Goal: Task Accomplishment & Management: Use online tool/utility

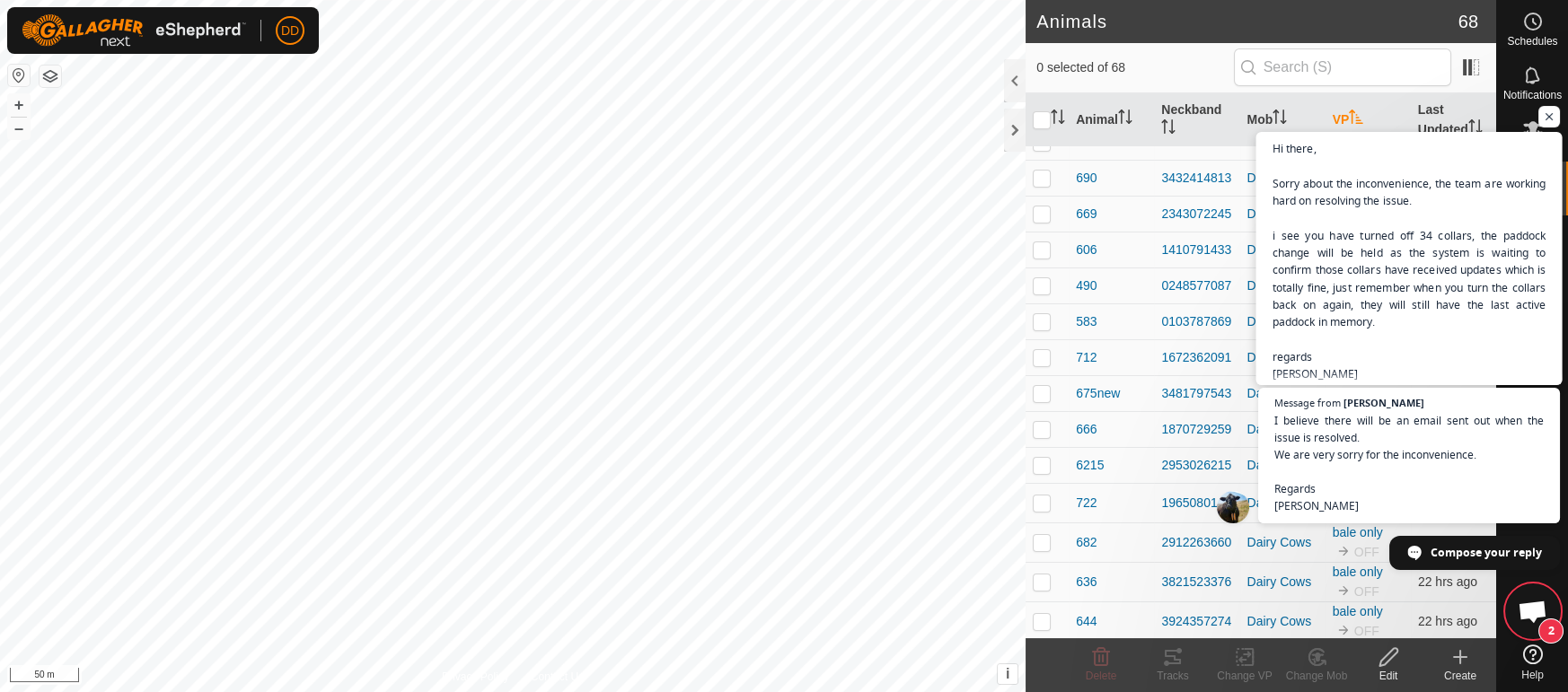
scroll to position [1051, 0]
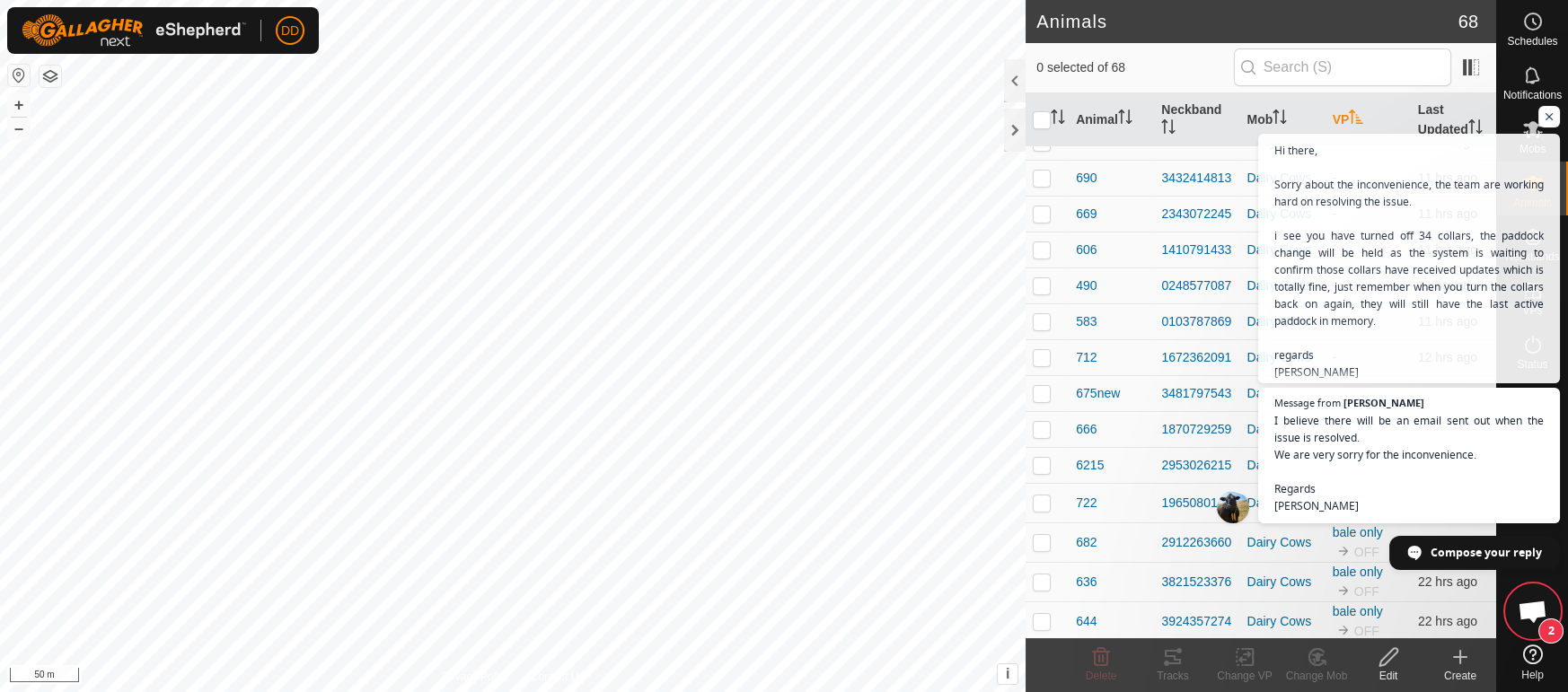
click at [1542, 605] on span "Open chat" at bounding box center [1533, 613] width 29 height 25
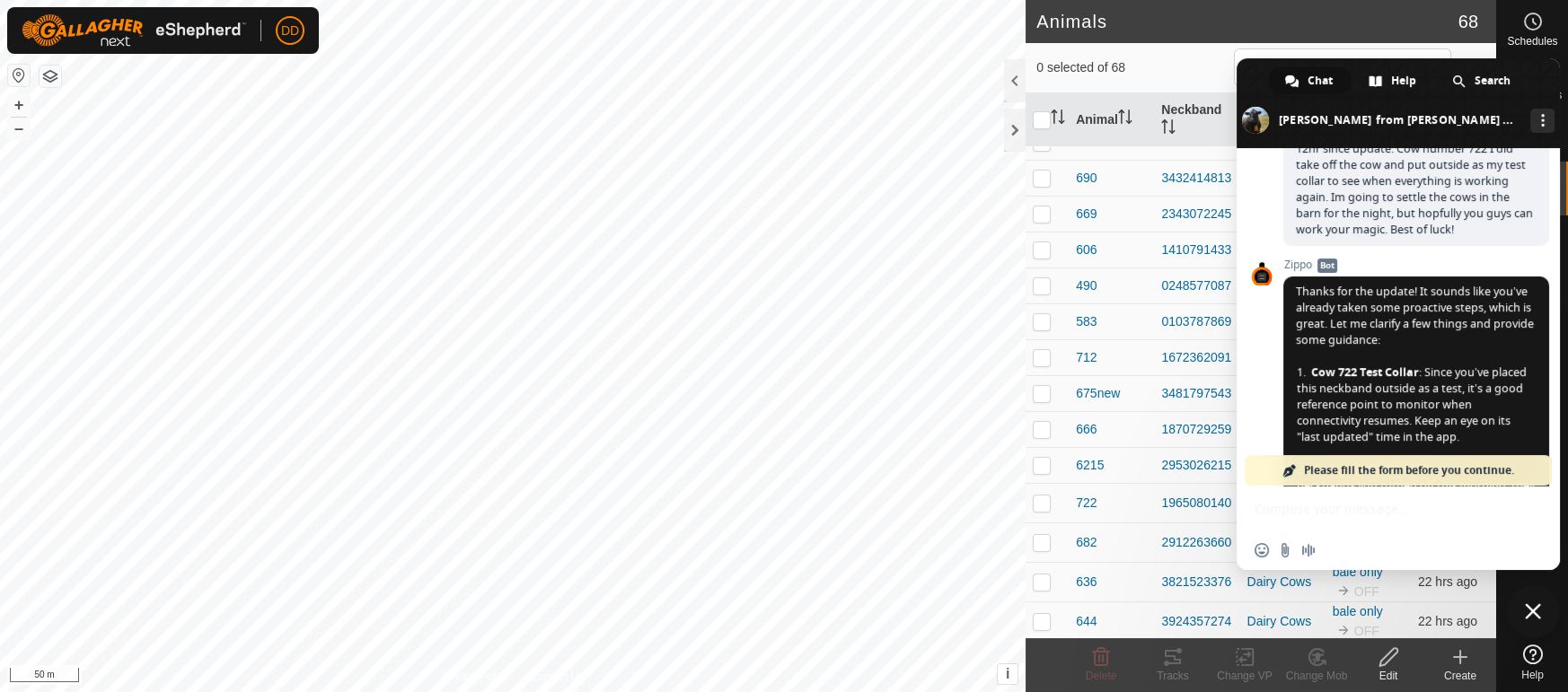
scroll to position [2528, 0]
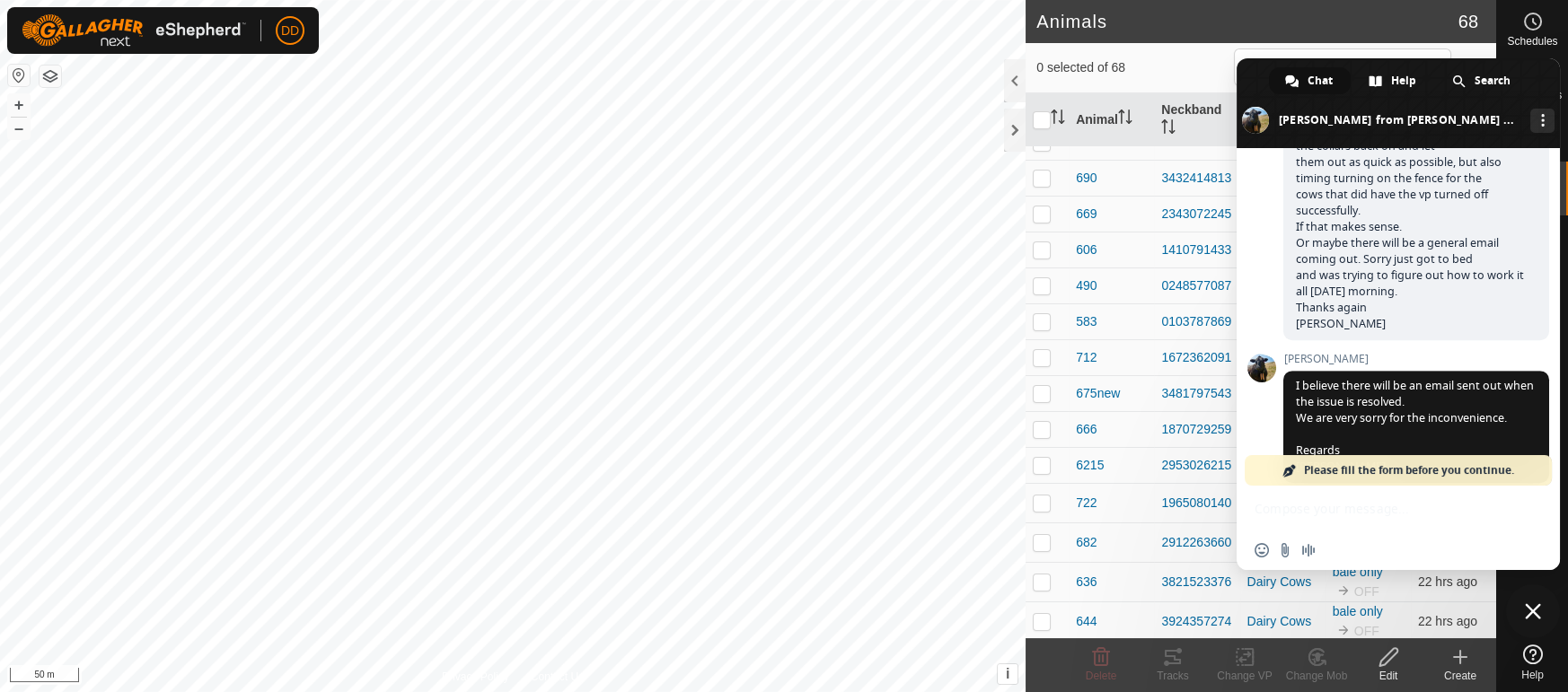
click at [1524, 604] on span "Close chat" at bounding box center [1533, 611] width 54 height 54
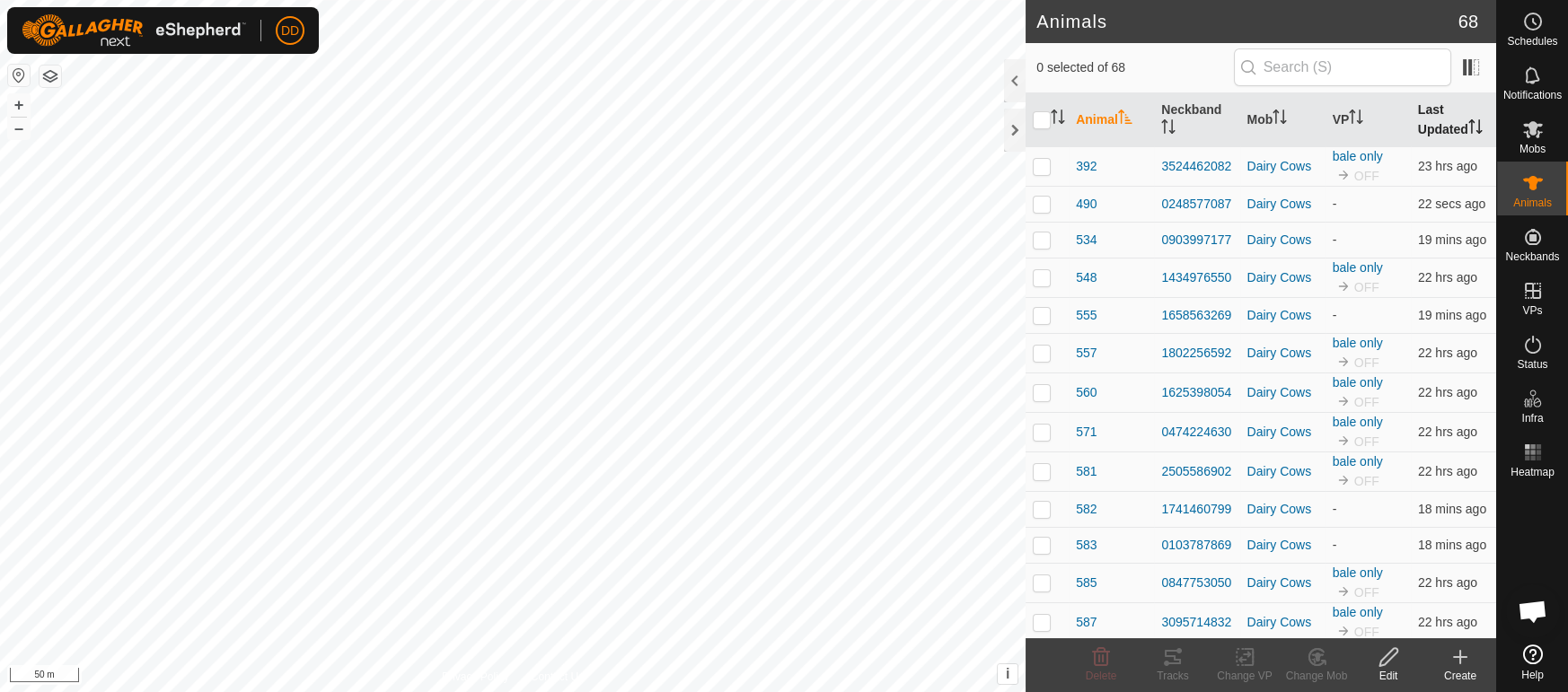
scroll to position [2528, 0]
click at [1446, 126] on th "Last Updated" at bounding box center [1453, 120] width 86 height 54
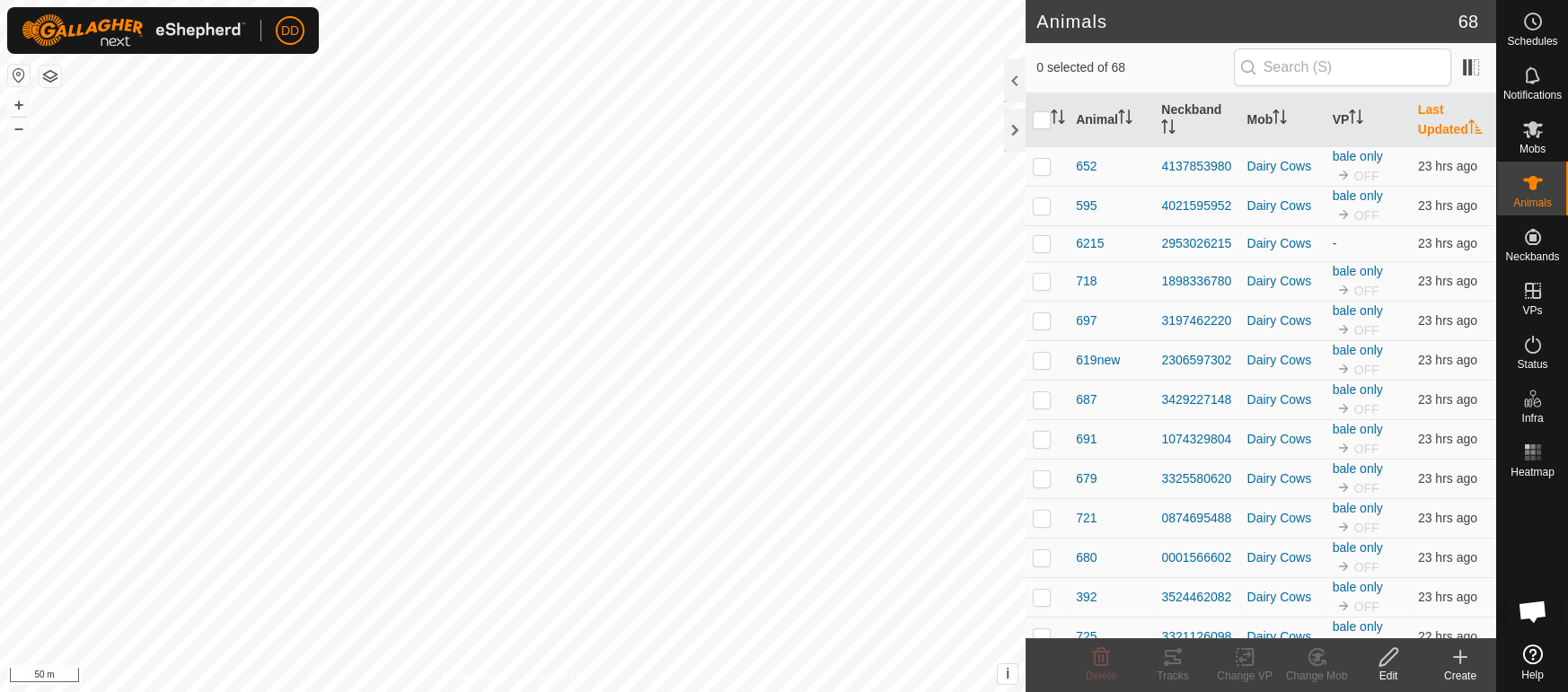
click at [1446, 126] on th "Last Updated" at bounding box center [1453, 120] width 86 height 54
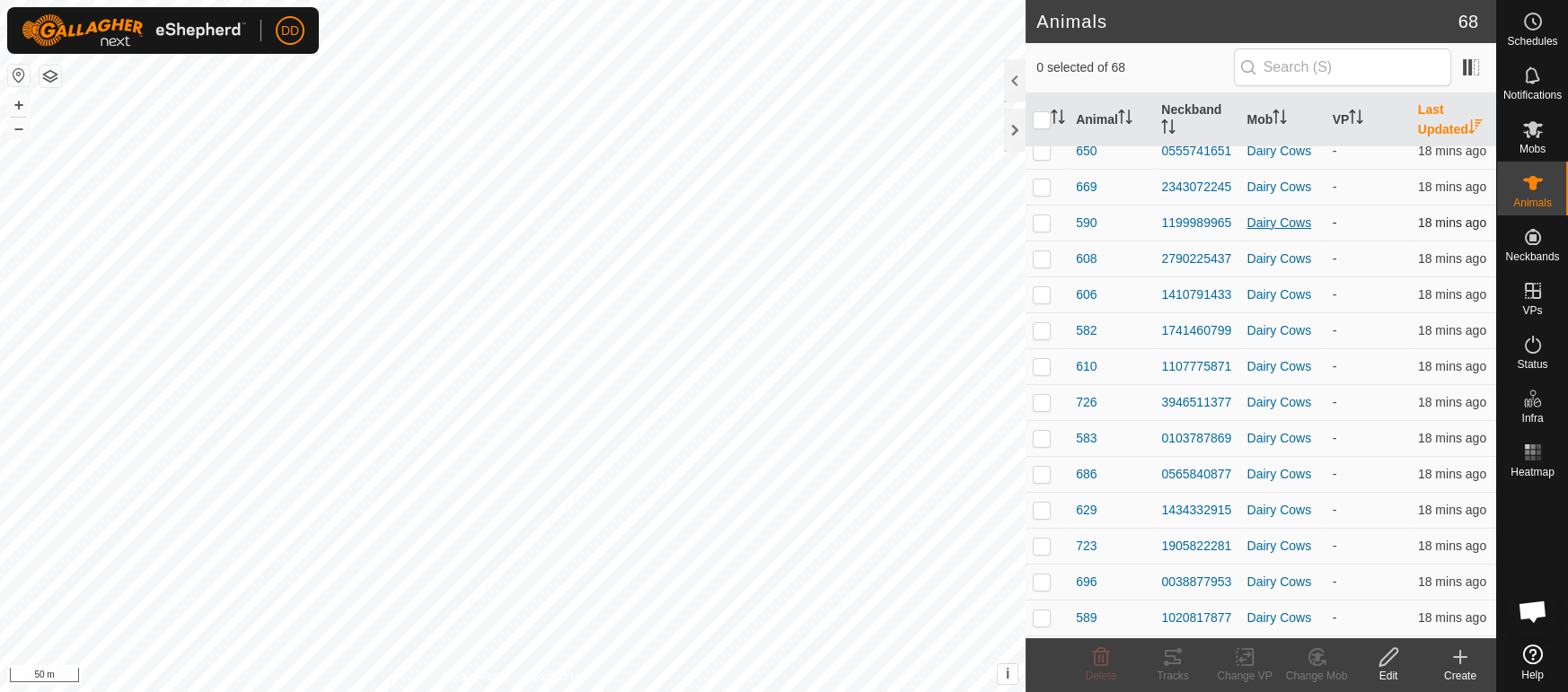
scroll to position [0, 0]
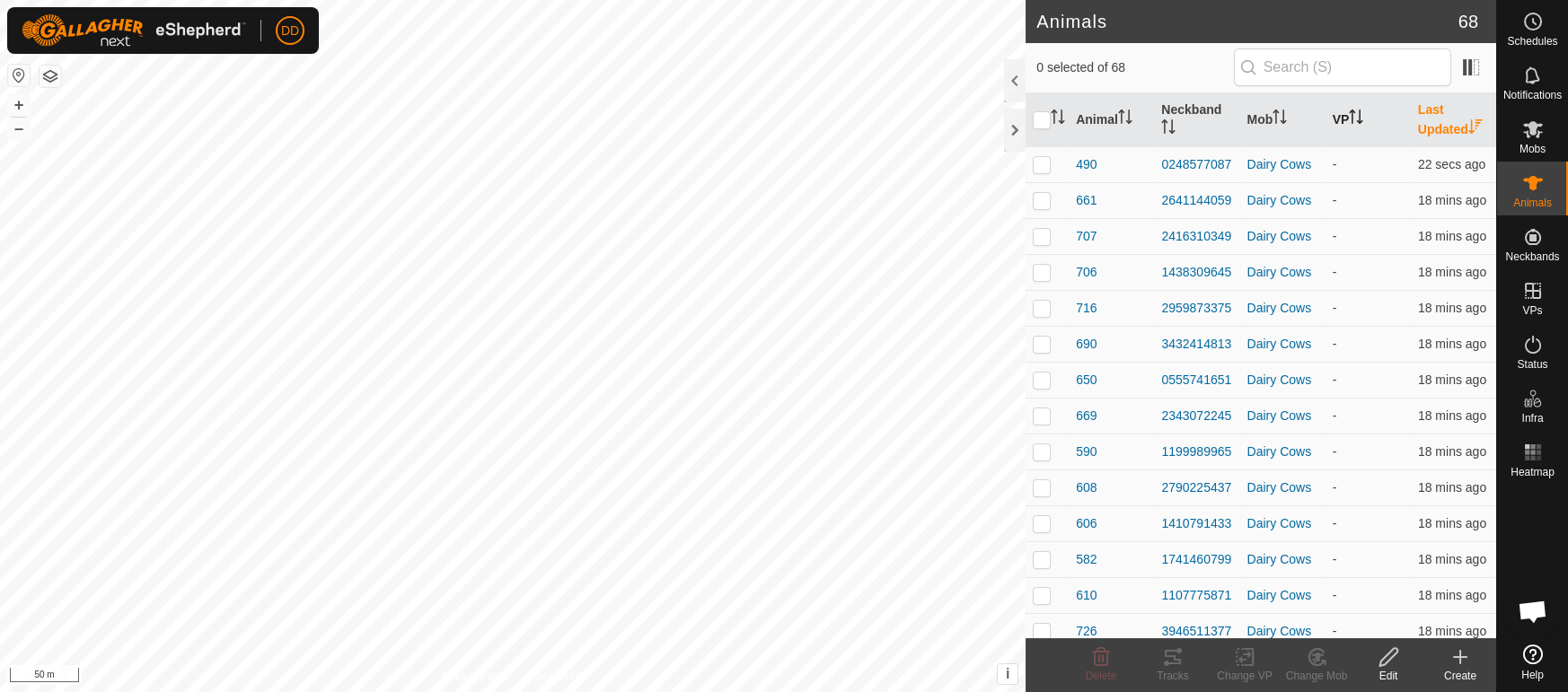
click at [1356, 110] on icon "Activate to sort" at bounding box center [1356, 117] width 15 height 15
click at [1357, 110] on icon "Activate to sort" at bounding box center [1356, 117] width 15 height 15
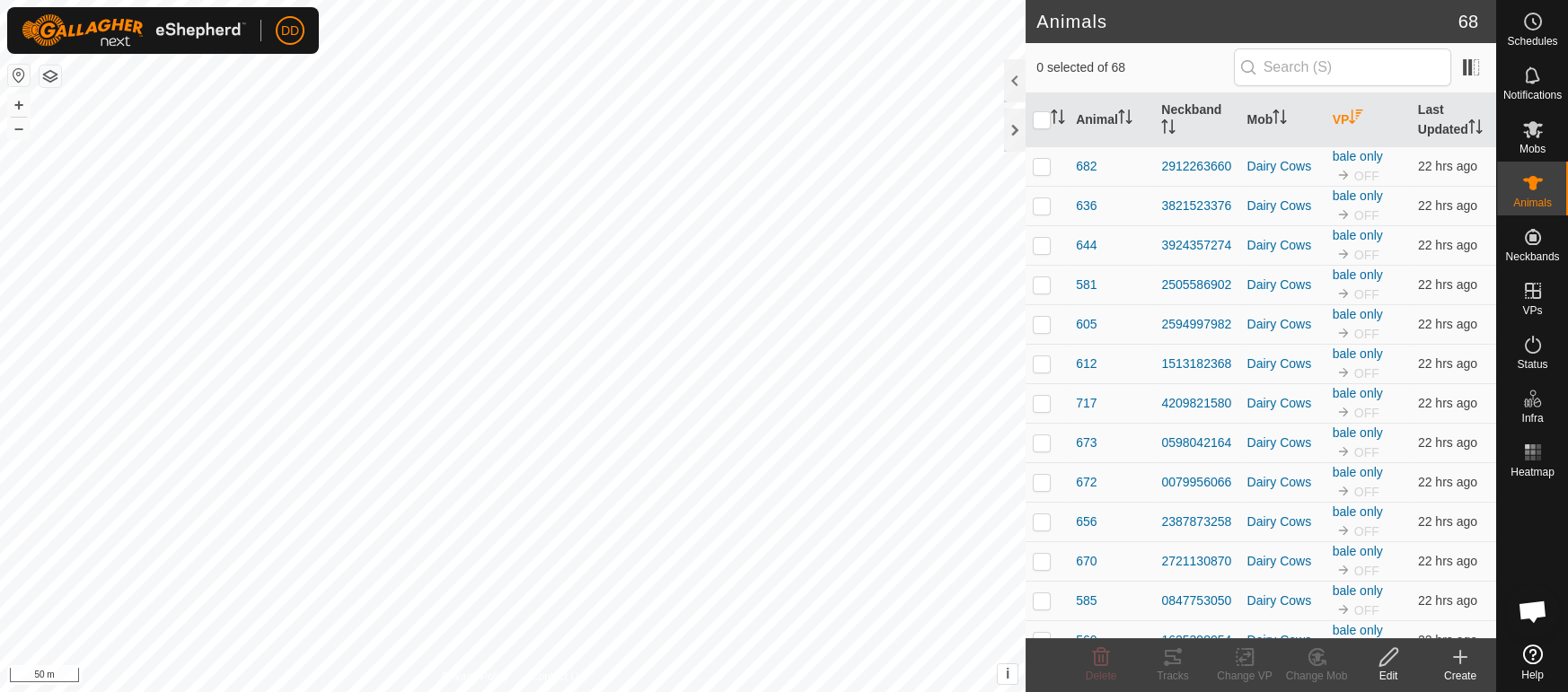
click at [1357, 110] on icon "Activate to sort" at bounding box center [1356, 117] width 15 height 15
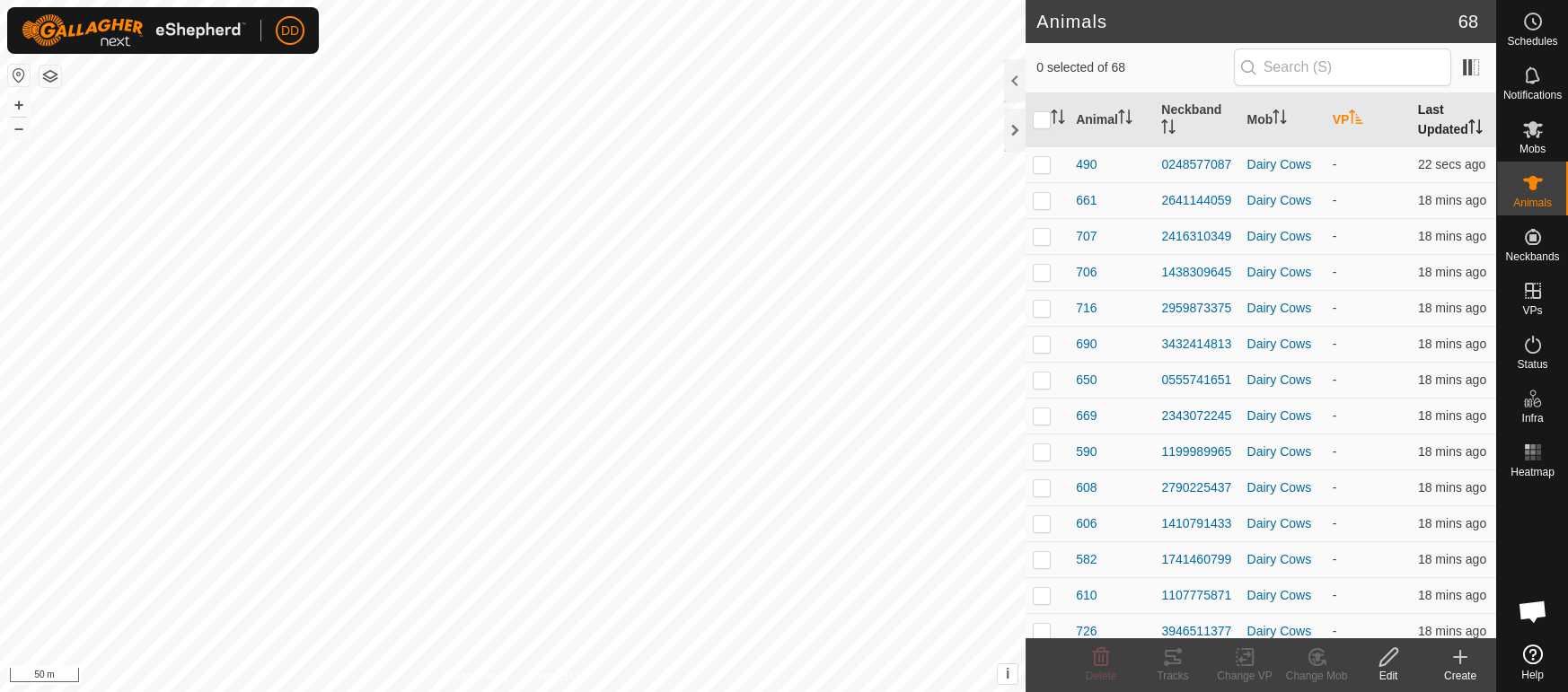
click at [1445, 122] on th "Last Updated" at bounding box center [1453, 120] width 86 height 54
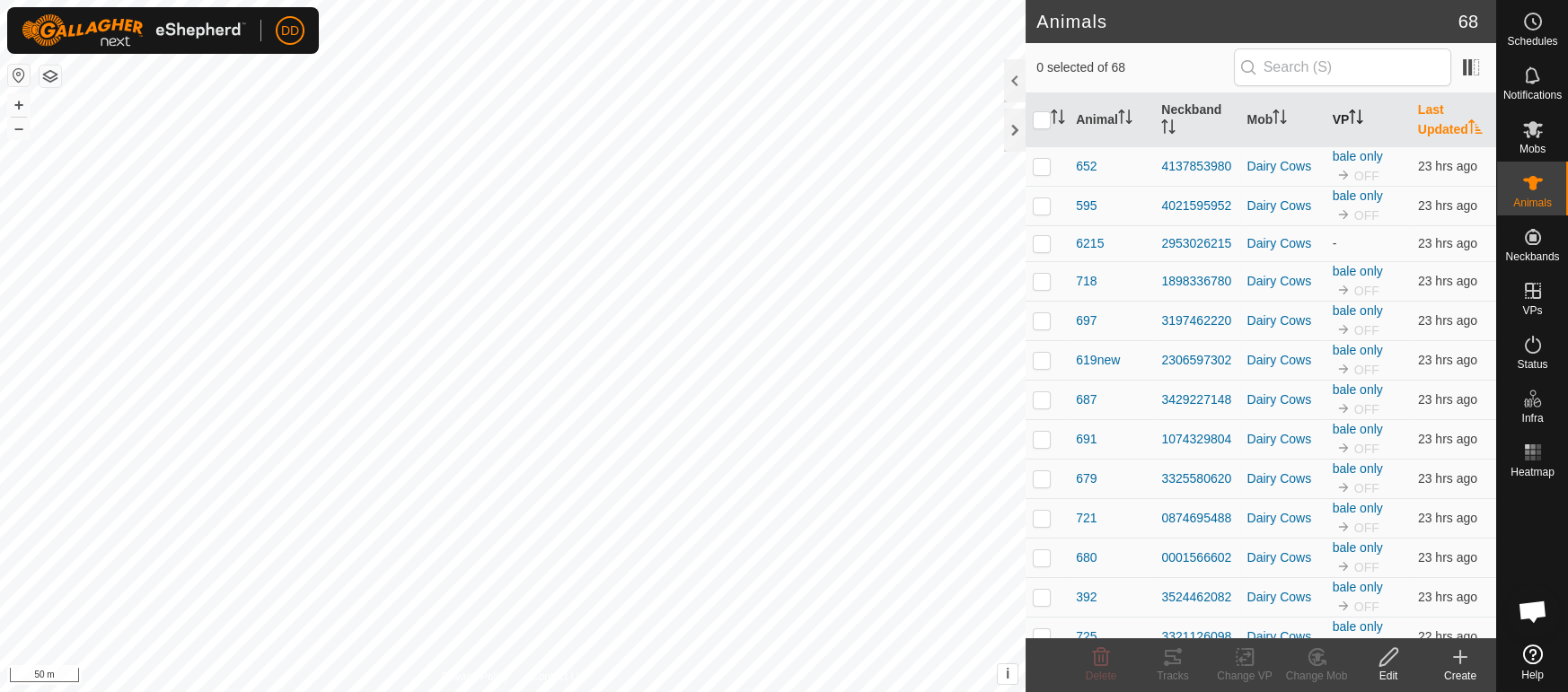
click at [1445, 122] on th "Last Updated" at bounding box center [1453, 120] width 86 height 54
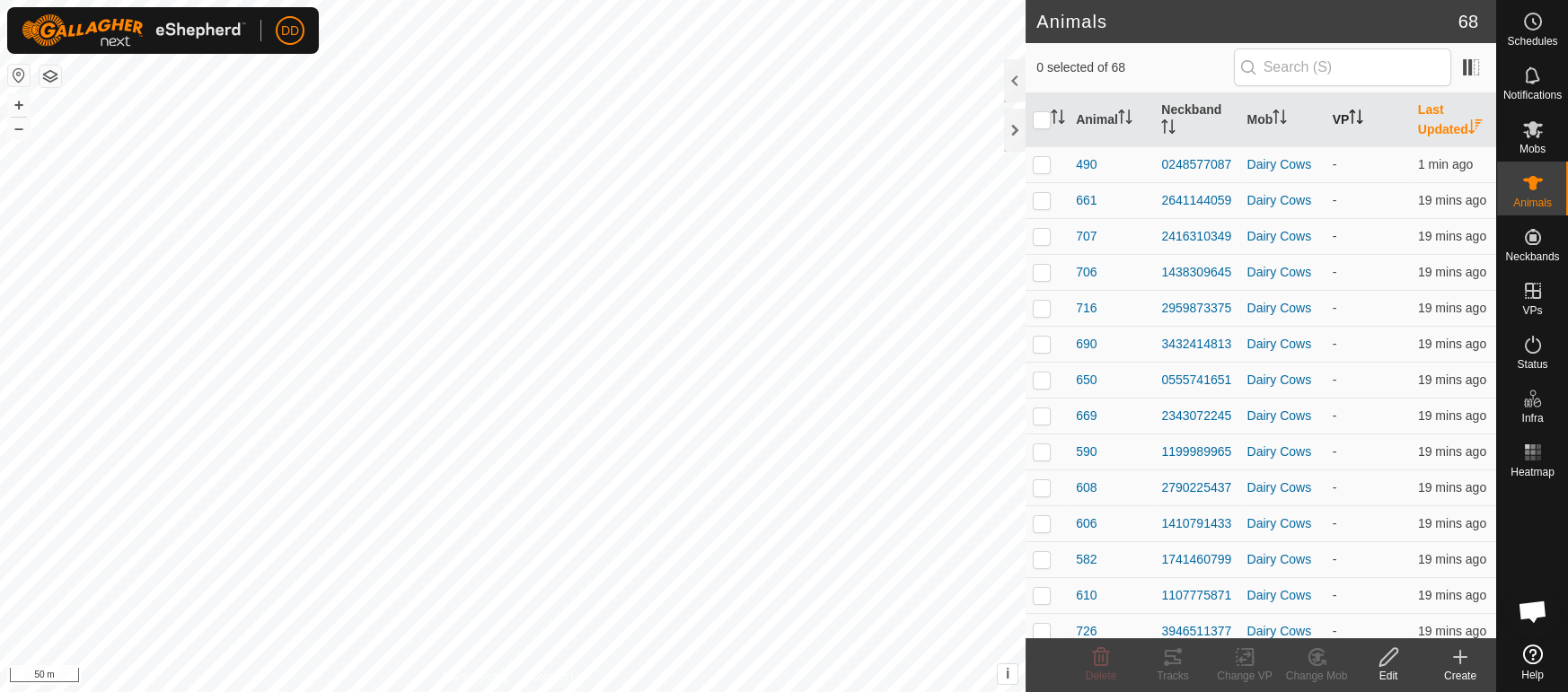
click at [1445, 122] on th "Last Updated" at bounding box center [1453, 120] width 86 height 54
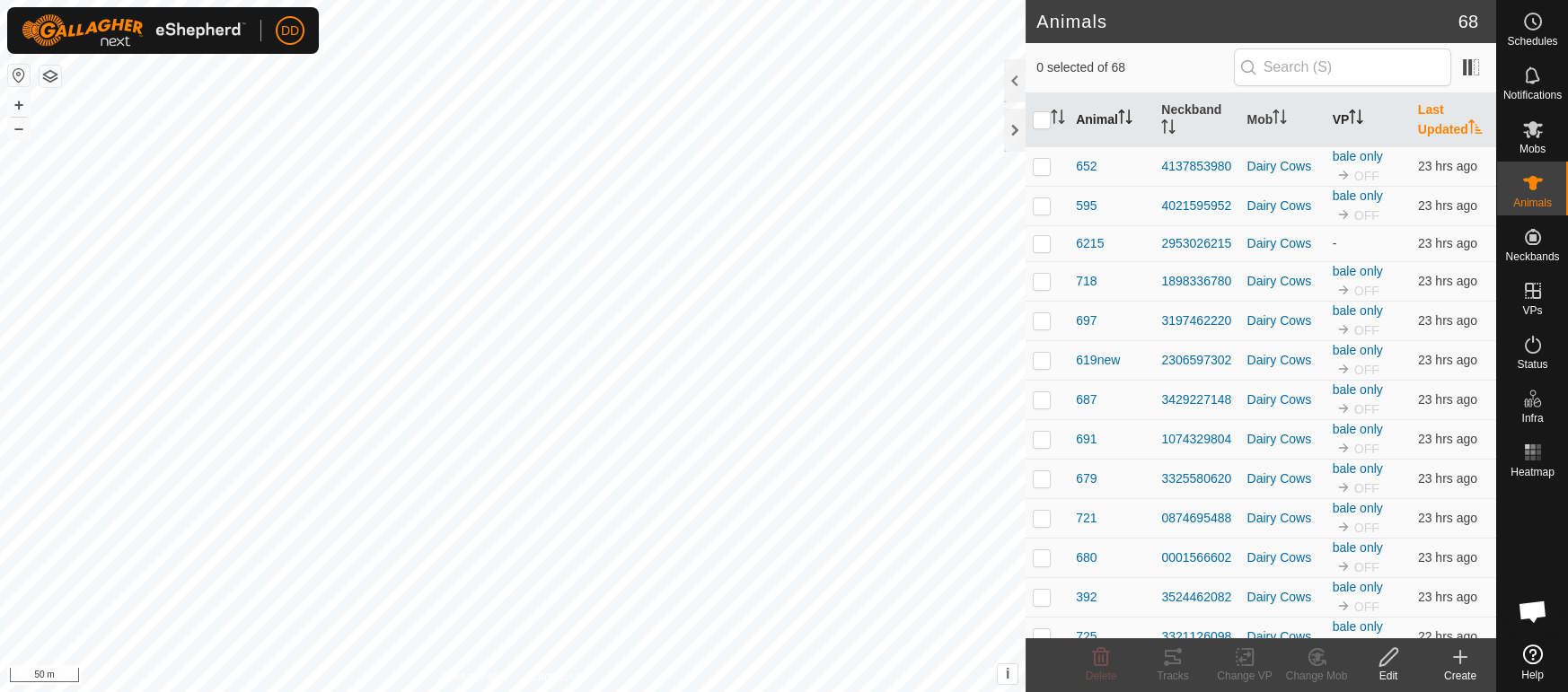
click at [1091, 125] on th "Animal" at bounding box center [1111, 120] width 86 height 54
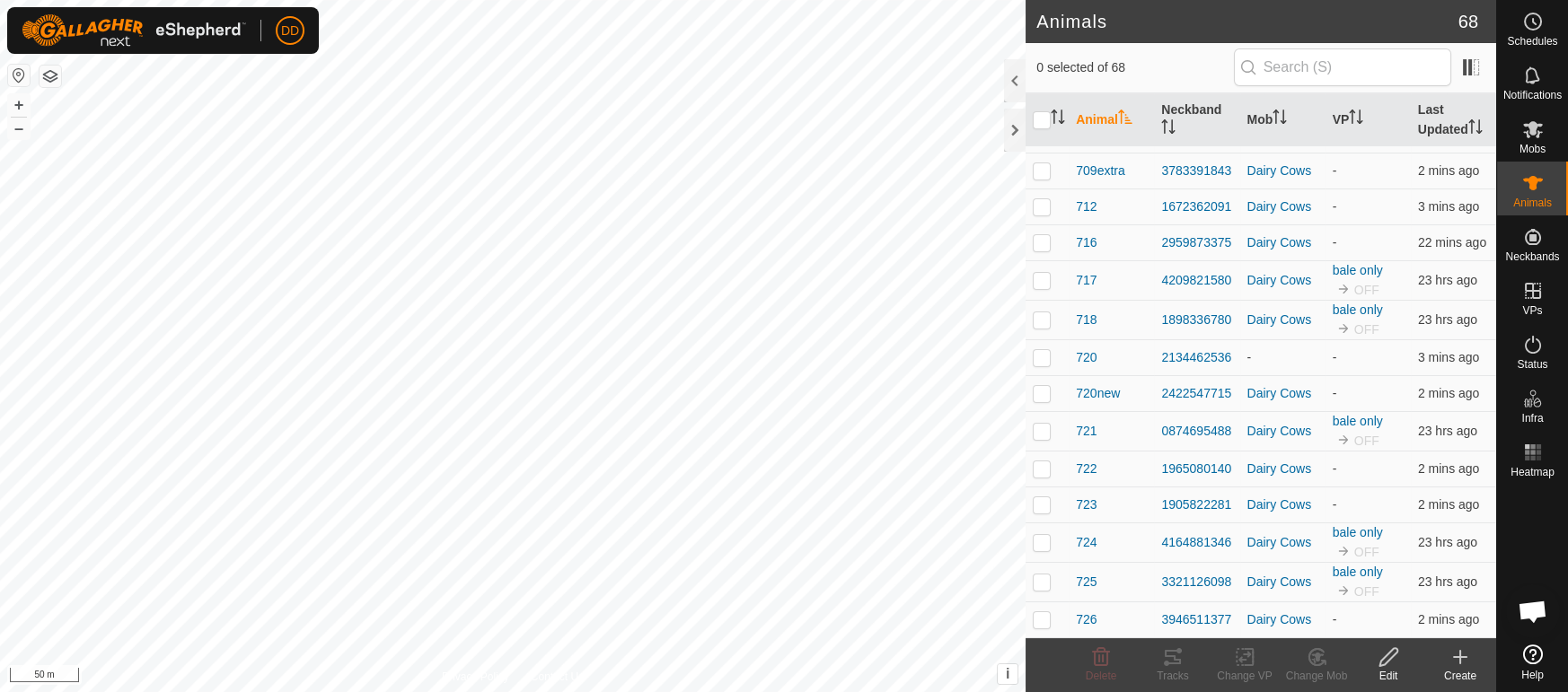
scroll to position [2075, 0]
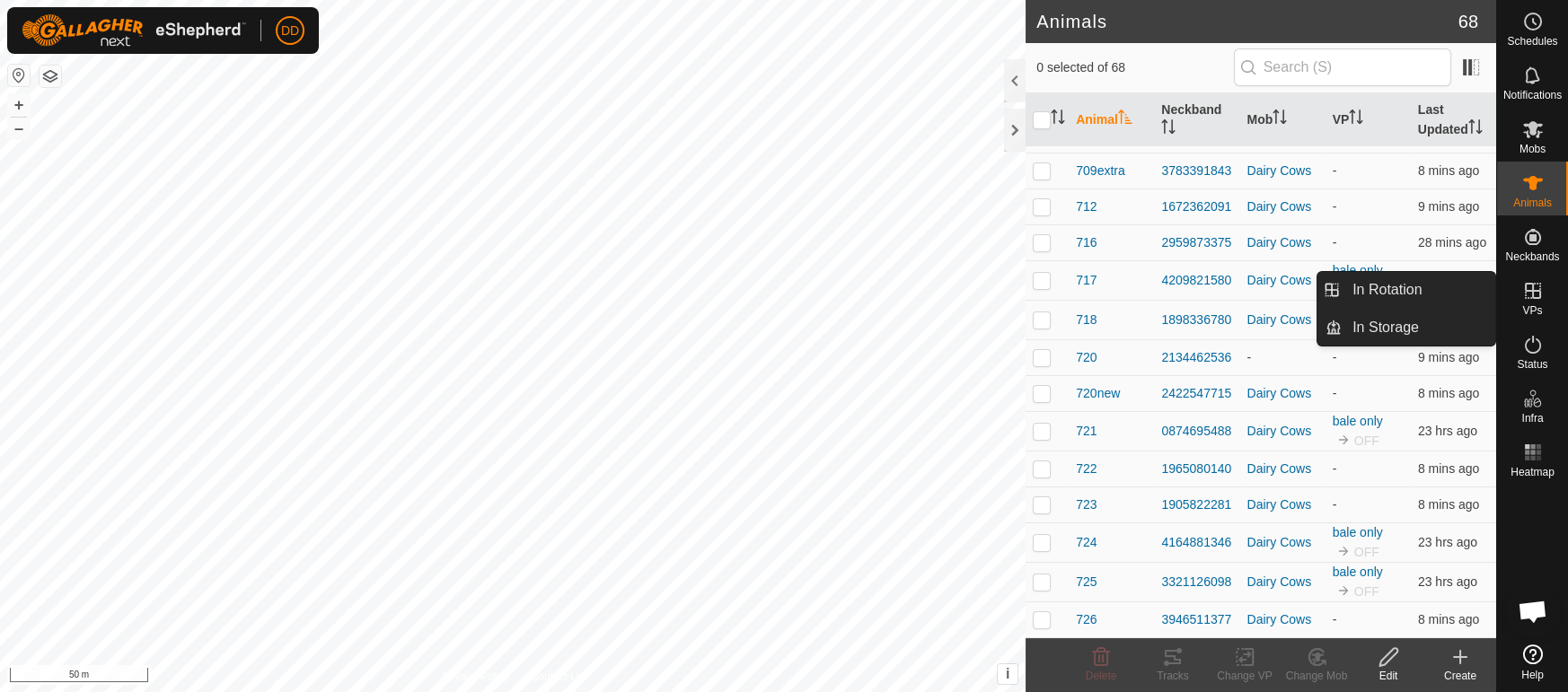
click at [1536, 299] on icon at bounding box center [1532, 290] width 21 height 21
click at [1458, 294] on link "In Rotation" at bounding box center [1418, 290] width 154 height 36
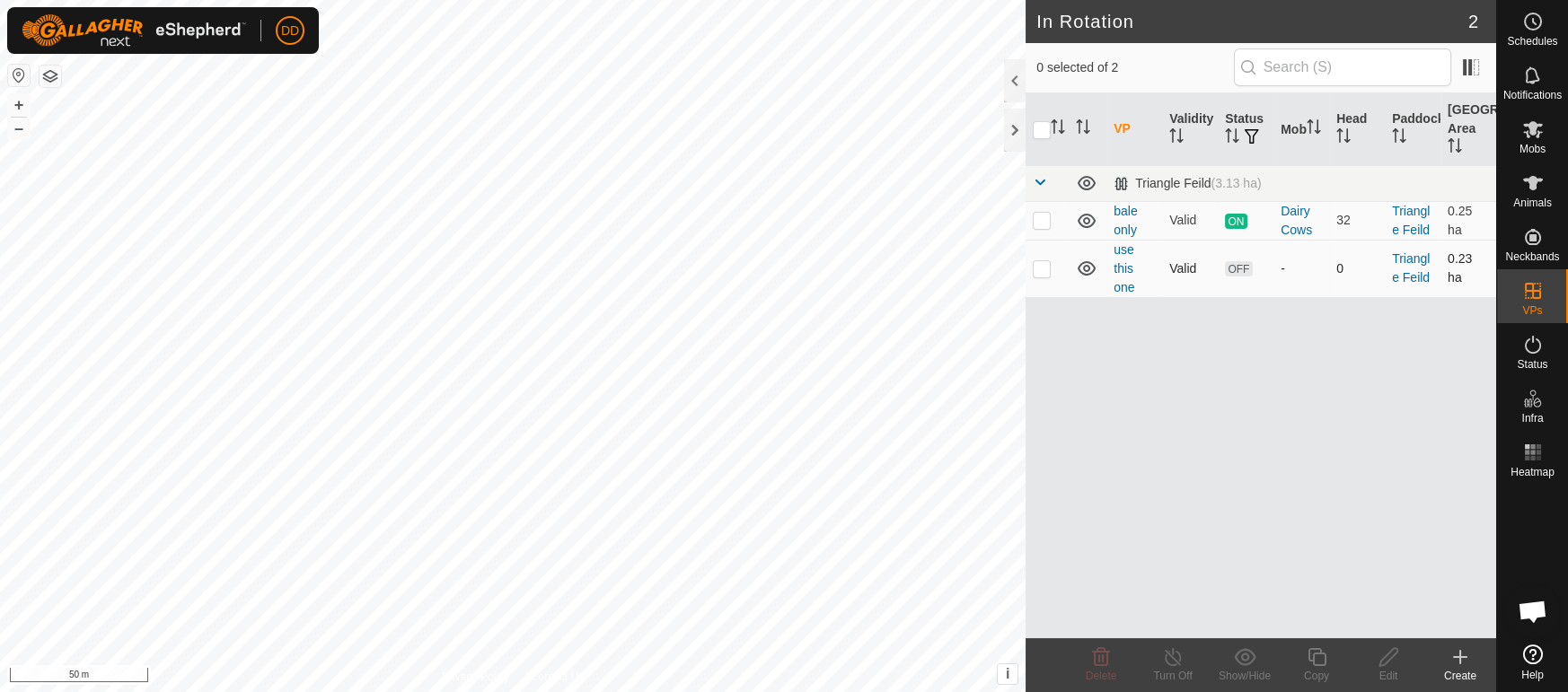
click at [1042, 271] on p-checkbox at bounding box center [1042, 269] width 18 height 15
checkbox input "true"
click at [1393, 659] on icon at bounding box center [1388, 656] width 22 height 21
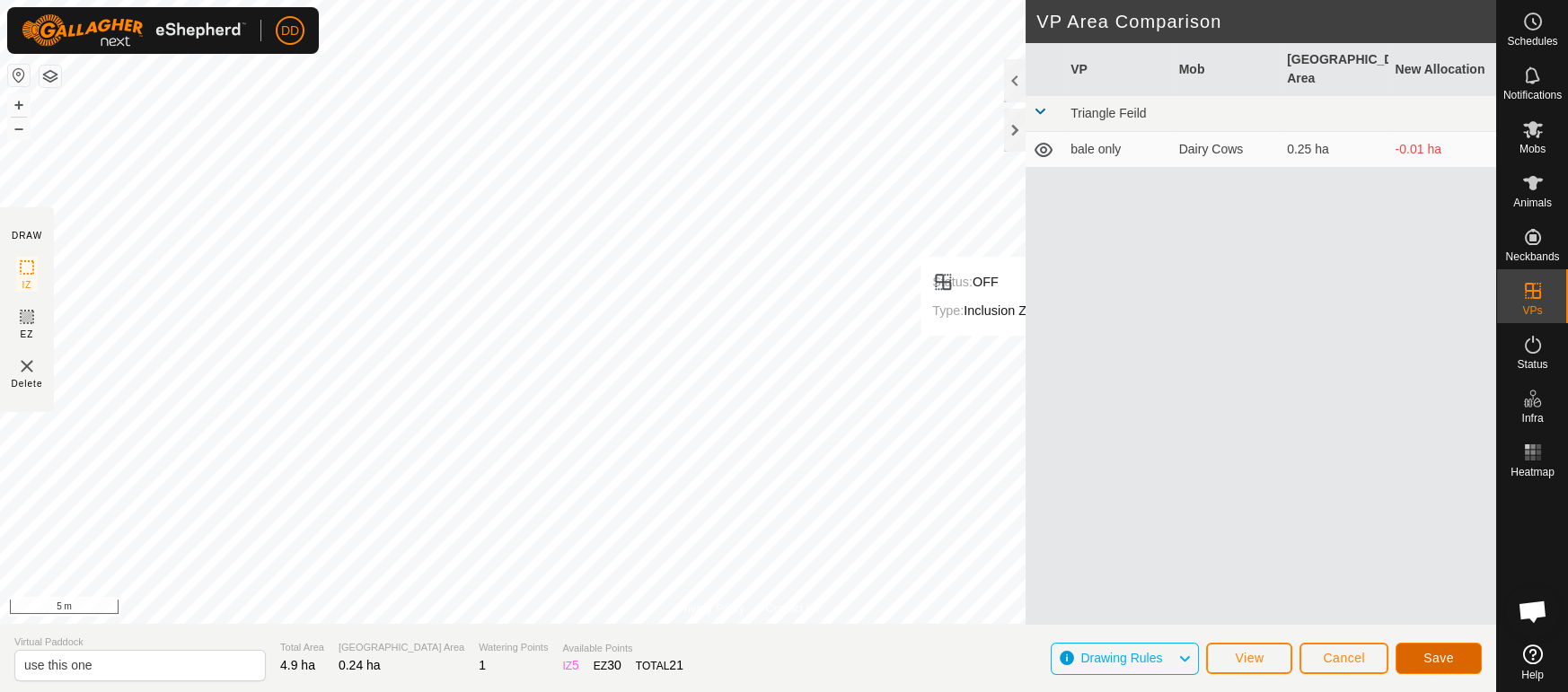
click at [1454, 656] on button "Save" at bounding box center [1439, 658] width 87 height 31
